Goal: Navigation & Orientation: Find specific page/section

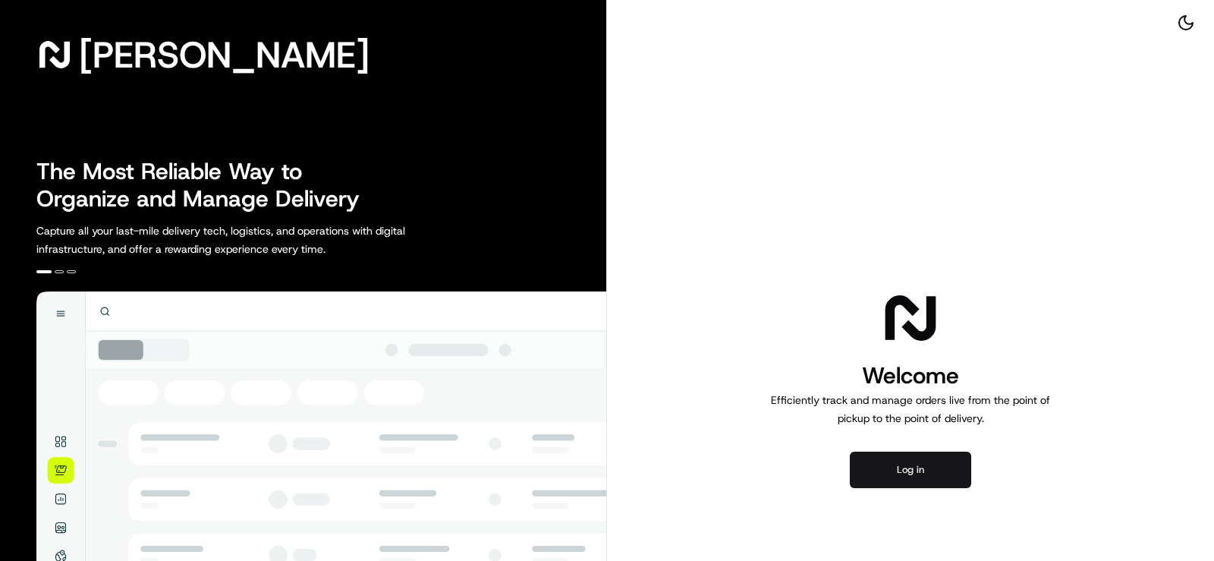
click at [934, 467] on button "Log in" at bounding box center [910, 470] width 121 height 36
